Goal: Task Accomplishment & Management: Use online tool/utility

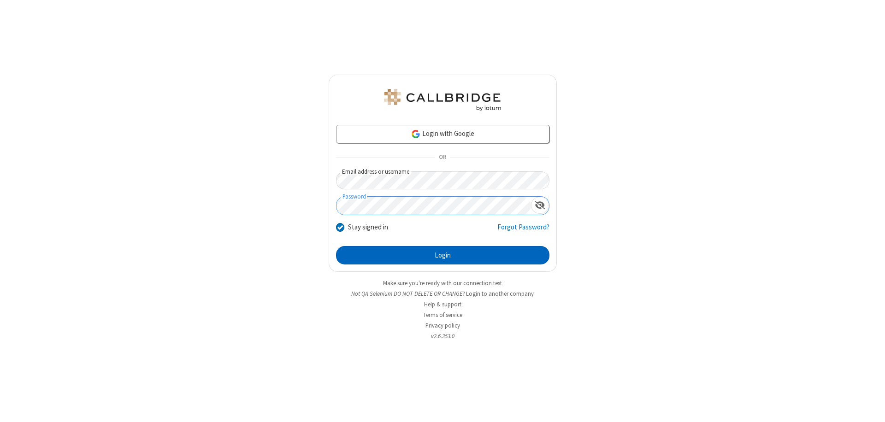
click at [443, 255] on button "Login" at bounding box center [442, 255] width 213 height 18
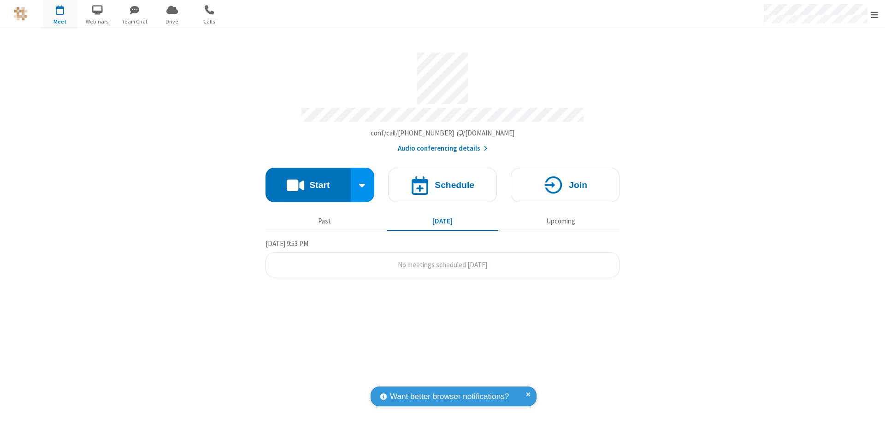
click at [308, 181] on button "Start" at bounding box center [308, 185] width 85 height 35
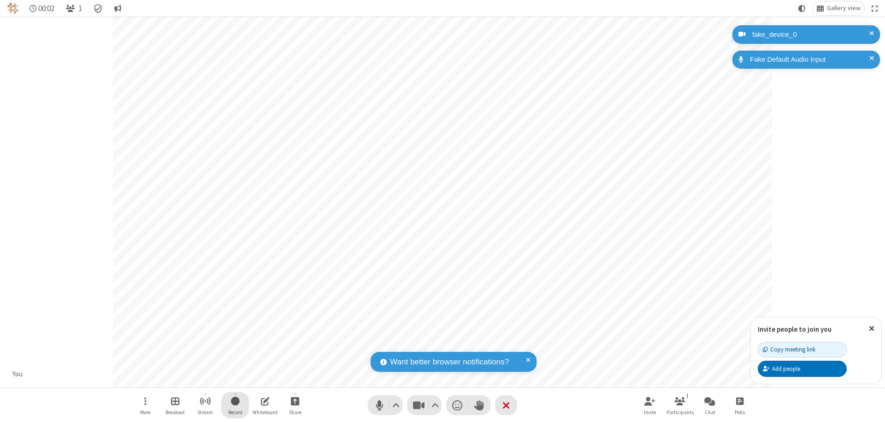
click at [235, 405] on span "Start recording" at bounding box center [235, 402] width 9 height 12
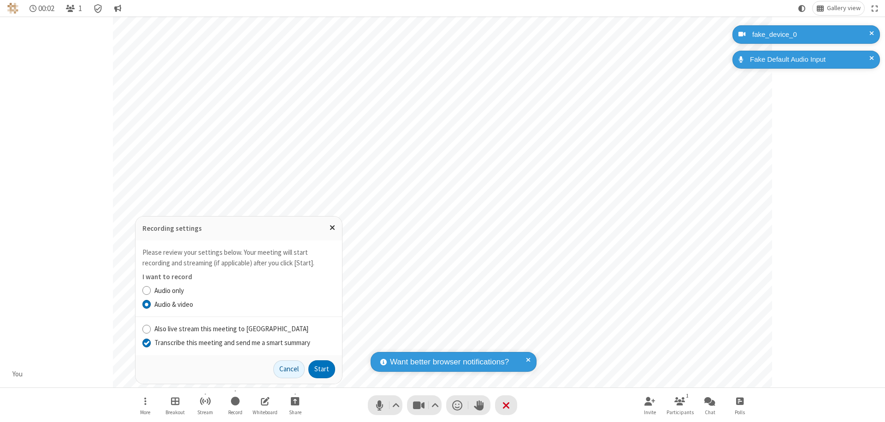
click at [146, 343] on input "Transcribe this meeting and send me a smart summary" at bounding box center [146, 343] width 9 height 10
click at [244, 304] on label "Audio & video" at bounding box center [244, 305] width 181 height 11
click at [151, 304] on input "Audio & video" at bounding box center [146, 305] width 9 height 10
click at [322, 369] on button "Start" at bounding box center [321, 369] width 27 height 18
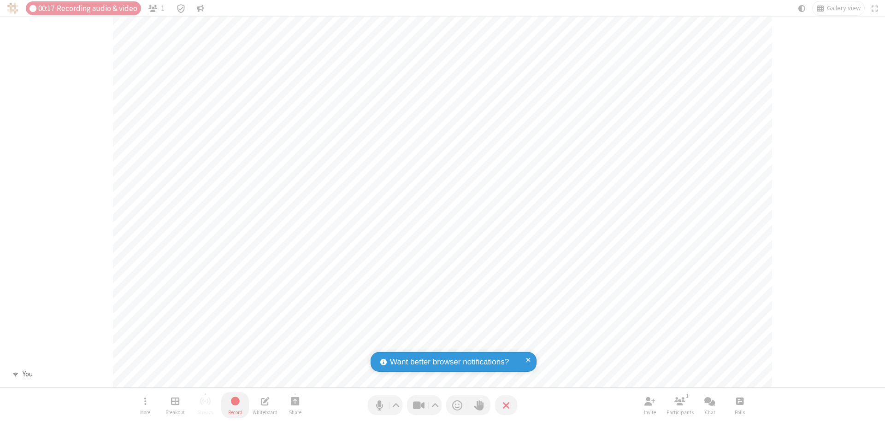
click at [235, 405] on span "Stop recording" at bounding box center [235, 402] width 11 height 12
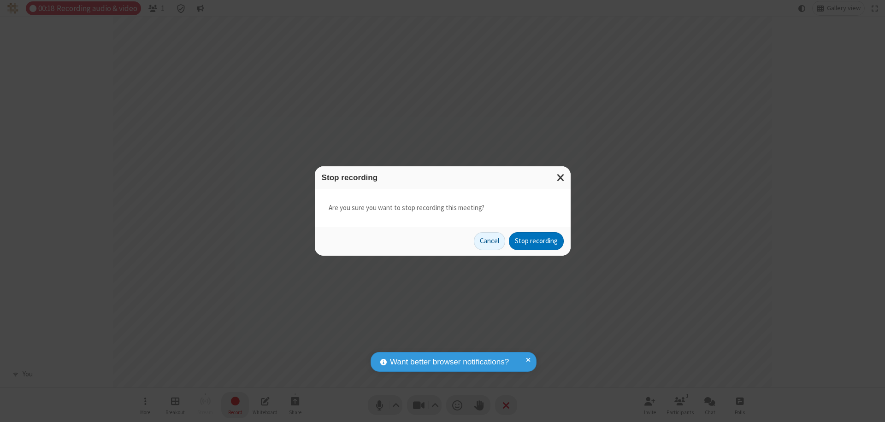
click at [536, 241] on button "Stop recording" at bounding box center [536, 241] width 55 height 18
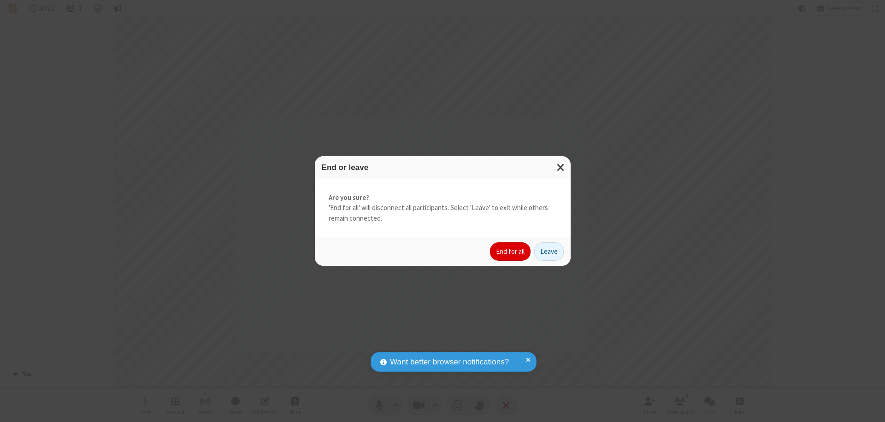
click at [511, 252] on button "End for all" at bounding box center [510, 251] width 41 height 18
